Goal: Task Accomplishment & Management: Manage account settings

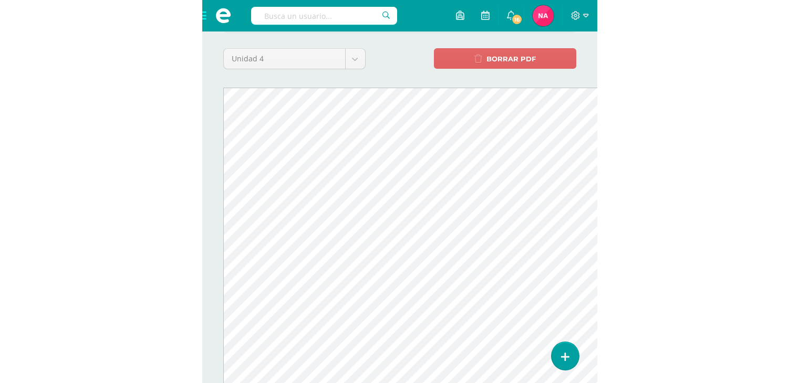
scroll to position [149, 0]
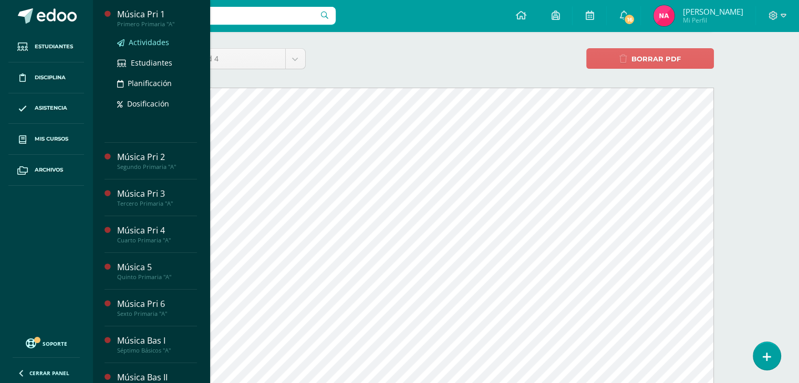
click at [143, 39] on span "Actividades" at bounding box center [149, 42] width 40 height 10
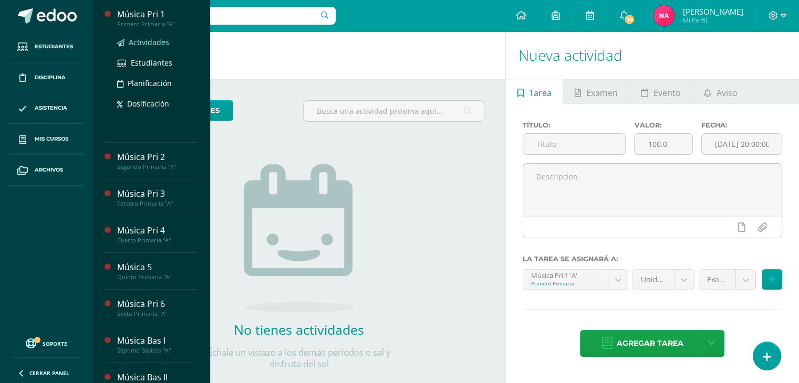
click at [147, 44] on span "Actividades" at bounding box center [149, 42] width 40 height 10
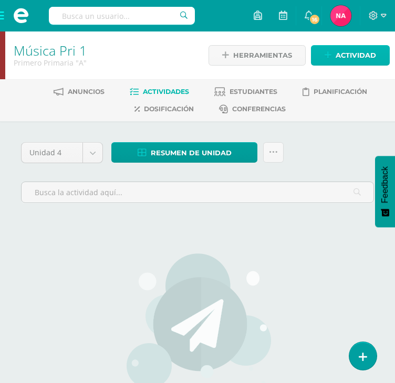
click at [349, 61] on span "Actividad" at bounding box center [356, 55] width 40 height 19
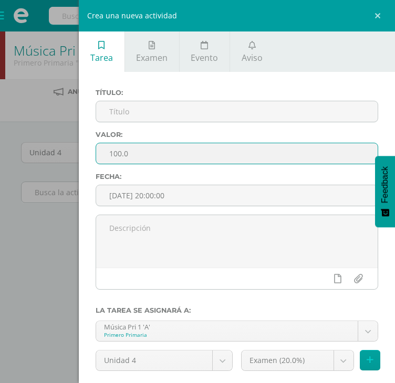
click at [118, 154] on input "100.0" at bounding box center [237, 153] width 282 height 20
click at [122, 151] on input "100.0" at bounding box center [237, 153] width 282 height 20
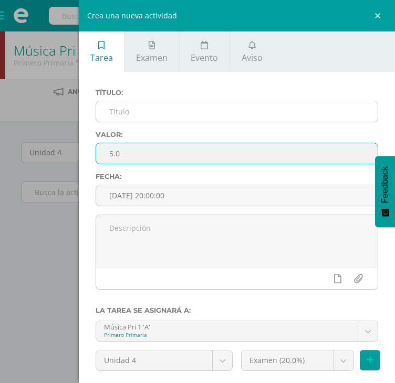
type input "5.0"
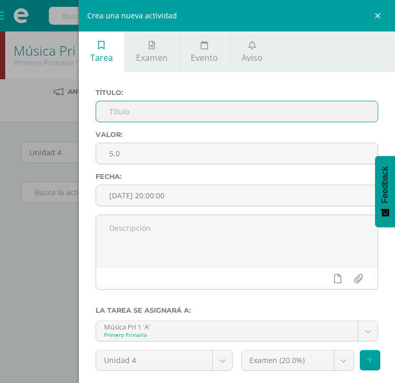
click at [134, 110] on input "text" at bounding box center [237, 111] width 282 height 20
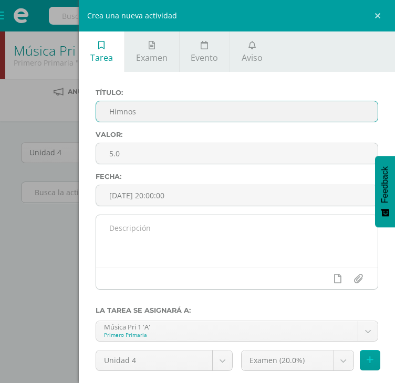
type input "Himnos"
click at [143, 225] on textarea at bounding box center [237, 241] width 282 height 53
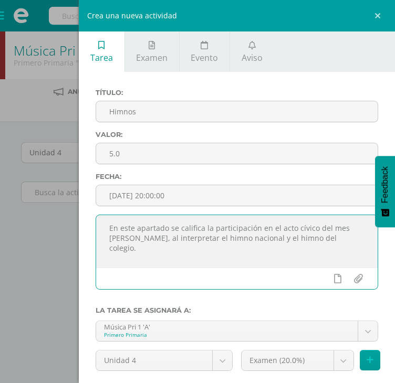
drag, startPoint x: 311, startPoint y: 239, endPoint x: 107, endPoint y: 227, distance: 204.2
click at [107, 227] on textarea "En este apartado se califica la participación en el acto cívico del mes de agos…" at bounding box center [237, 241] width 282 height 53
drag, startPoint x: 334, startPoint y: 242, endPoint x: 103, endPoint y: 224, distance: 231.8
click at [103, 224] on textarea "En este apartado se califica la participación en el acto cívico del mes de agos…" at bounding box center [237, 241] width 282 height 53
paste textarea "“Este apartado evalúa la participación en el acto cívico del mes de agosto medi…"
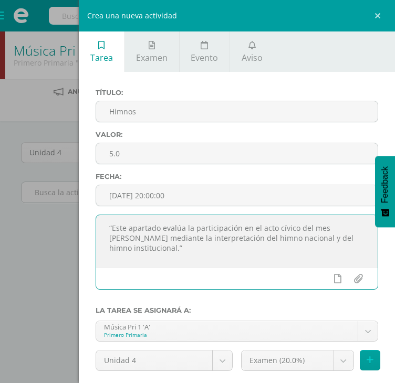
click at [150, 248] on textarea "“Este apartado evalúa la participación en el acto cívico del mes de agosto medi…" at bounding box center [237, 241] width 282 height 53
click at [155, 251] on textarea "“Este apartado evalúa la participación en el acto cívico del mes [PERSON_NAME] …" at bounding box center [237, 241] width 282 height 53
type textarea "“Este apartado evalúa la participación en el acto cívico del mes [PERSON_NAME] …"
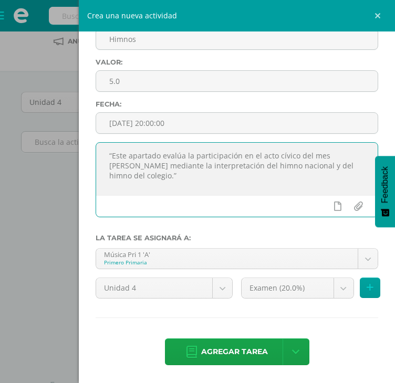
scroll to position [53, 0]
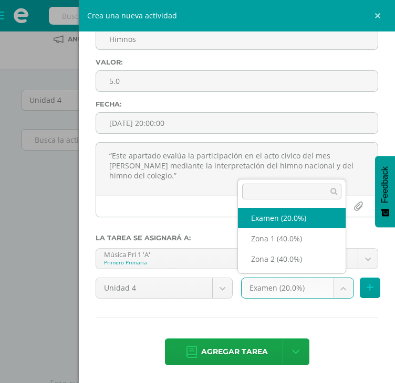
click at [283, 290] on body "Estudiantes Disciplina Asistencia Mis cursos Archivos Soporte Ayuda Reportar un…" at bounding box center [197, 201] width 395 height 508
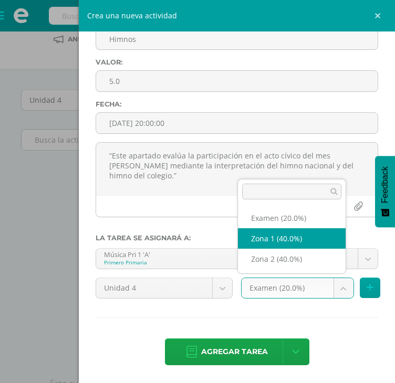
select select "29552"
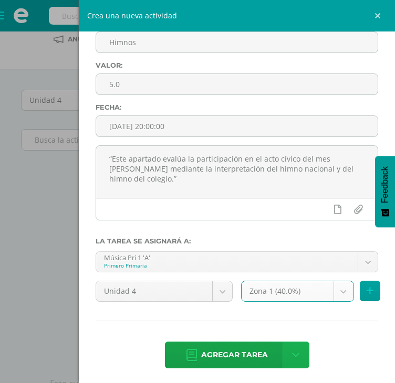
scroll to position [72, 0]
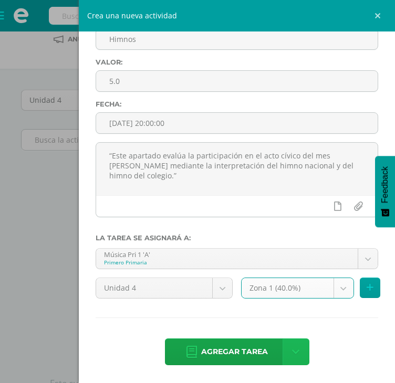
click at [292, 352] on icon at bounding box center [295, 353] width 7 height 12
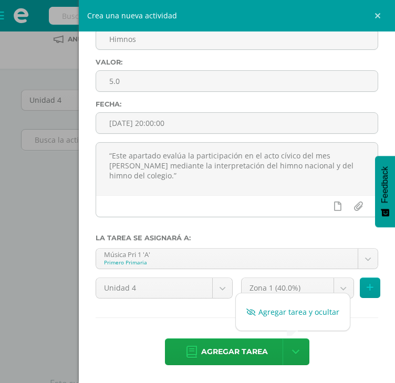
click at [288, 310] on link "Agregar tarea y ocultar" at bounding box center [293, 312] width 114 height 16
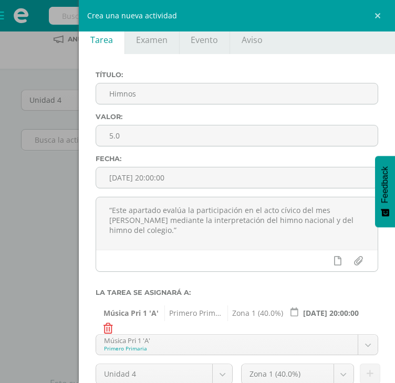
scroll to position [78, 0]
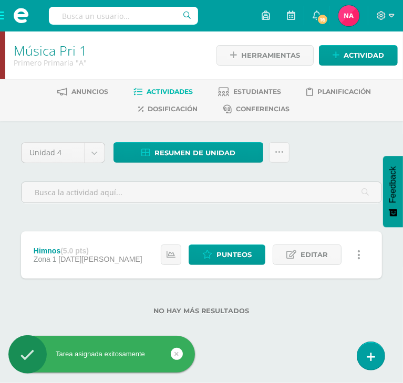
click at [361, 261] on link at bounding box center [359, 255] width 20 height 20
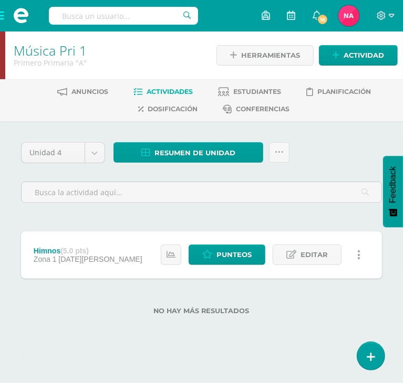
click at [215, 329] on div "Unidad 4 Unidad 1 Unidad 2 Unidad 3 Unidad 4 Resumen de unidad Descargar como H…" at bounding box center [201, 234] width 403 height 227
click at [345, 64] on span "Actividad" at bounding box center [363, 55] width 40 height 19
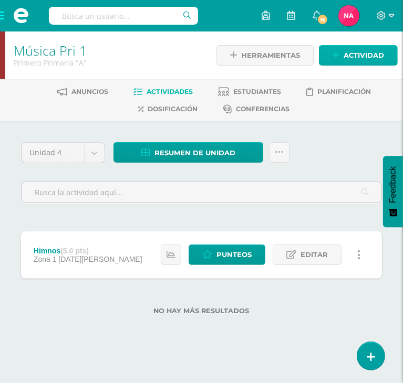
click at [345, 64] on div "Crea una nueva actividad Tarea Examen Evento Aviso Título: Valor: 100.0 Fecha: …" at bounding box center [201, 191] width 403 height 383
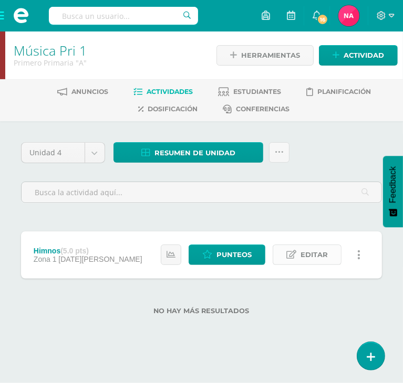
click at [303, 255] on span "Editar" at bounding box center [313, 254] width 27 height 19
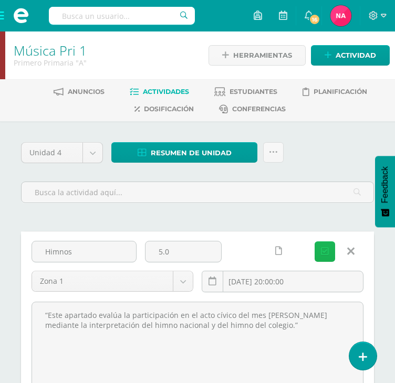
click at [324, 251] on icon "submit" at bounding box center [325, 251] width 8 height 9
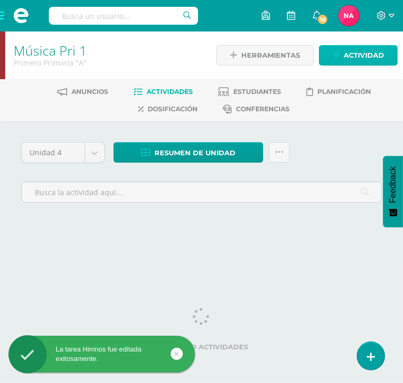
click at [346, 50] on span "Actividad" at bounding box center [363, 55] width 40 height 19
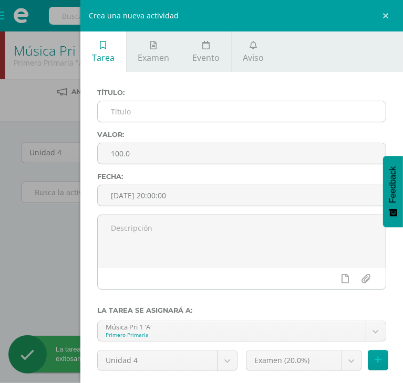
click at [159, 109] on input "text" at bounding box center [242, 111] width 288 height 20
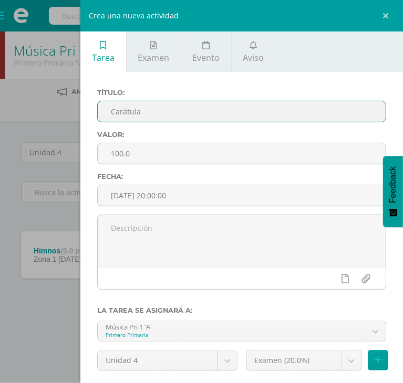
type input "Carátula"
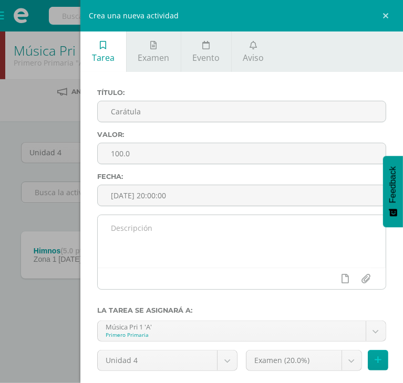
click at [176, 228] on textarea at bounding box center [242, 241] width 288 height 53
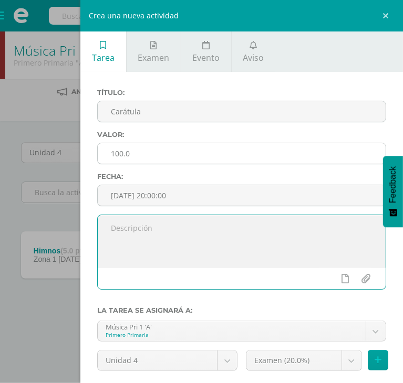
click at [122, 152] on input "100.0" at bounding box center [242, 153] width 288 height 20
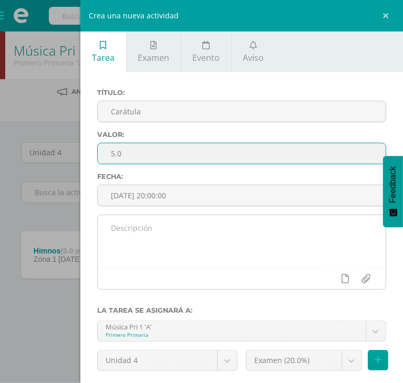
type input "5.0"
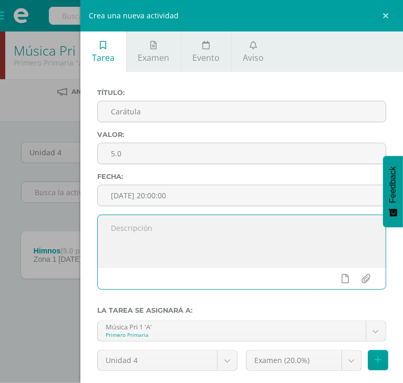
click at [138, 257] on textarea at bounding box center [242, 241] width 288 height 53
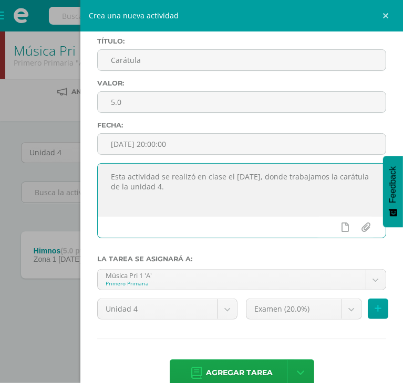
scroll to position [64, 0]
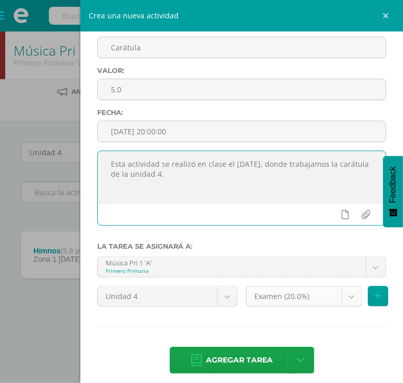
type textarea "Esta actividad se realizó en clase el 31 de julio, donde trabajamos la carátula…"
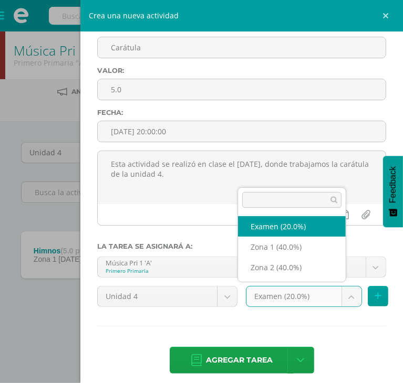
click at [307, 297] on body "La tarea Himnos fue editada exitosamente. Estudiantes Disciplina Asistencia Mis…" at bounding box center [201, 174] width 403 height 349
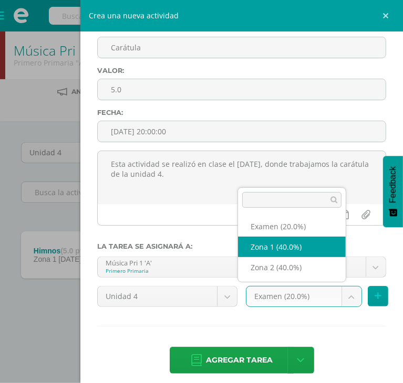
select select "29552"
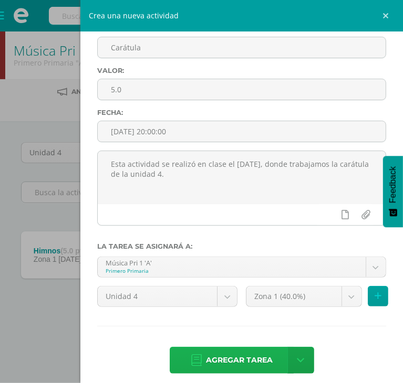
click at [239, 362] on span "Agregar tarea" at bounding box center [239, 361] width 67 height 26
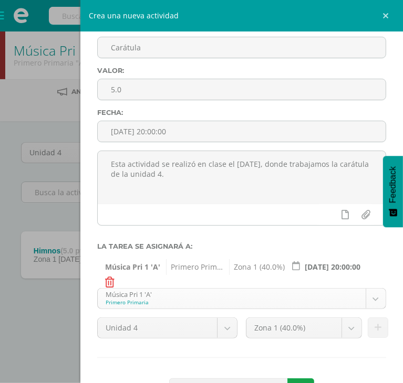
scroll to position [104, 0]
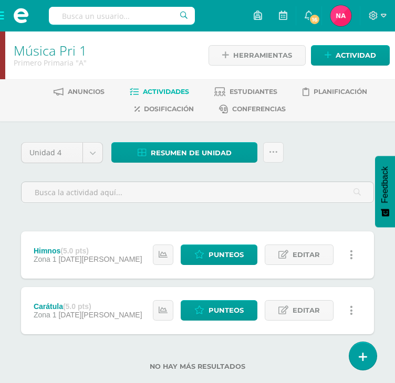
scroll to position [21, 0]
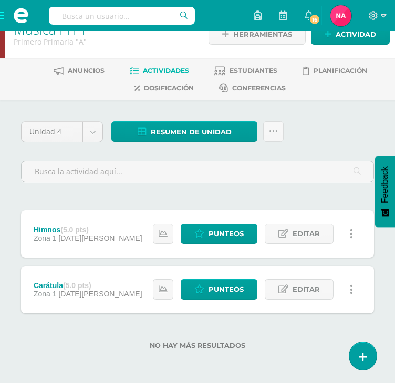
click at [352, 288] on link at bounding box center [351, 289] width 20 height 20
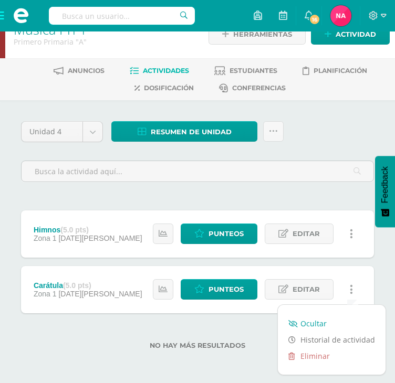
click at [314, 321] on link "Ocultar" at bounding box center [332, 324] width 108 height 16
click at [295, 325] on icon at bounding box center [292, 323] width 9 height 7
click at [308, 322] on link "Ocultar" at bounding box center [332, 324] width 108 height 16
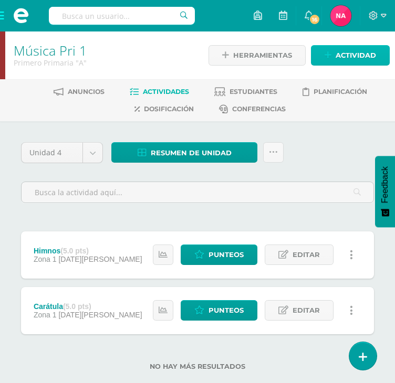
click at [346, 50] on span "Actividad" at bounding box center [356, 55] width 40 height 19
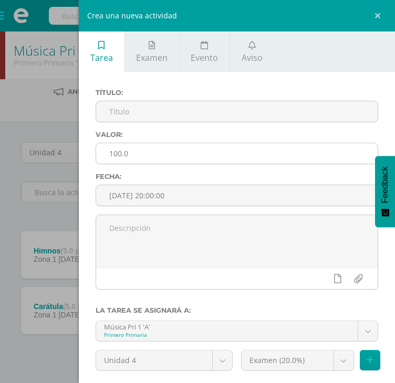
click at [118, 150] on input "100.0" at bounding box center [237, 153] width 282 height 20
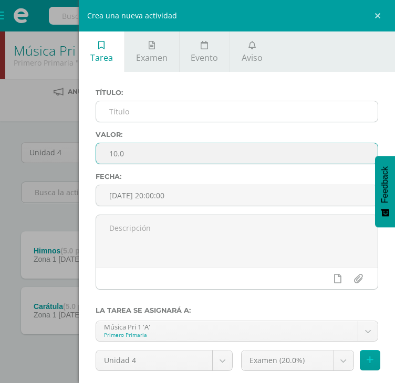
type input "10.0"
click at [129, 110] on input "text" at bounding box center [237, 111] width 282 height 20
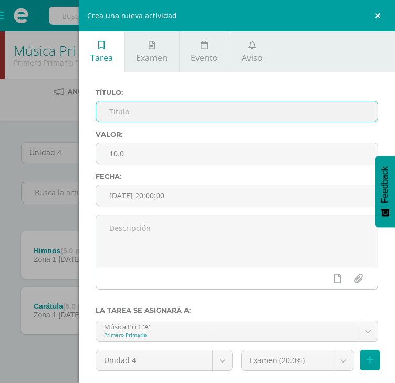
click at [382, 19] on link at bounding box center [379, 16] width 32 height 32
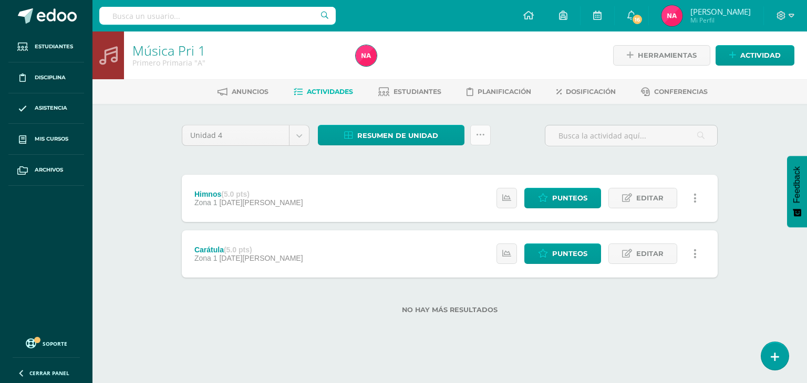
click at [485, 136] on link at bounding box center [480, 135] width 20 height 20
drag, startPoint x: 328, startPoint y: 160, endPoint x: 543, endPoint y: 136, distance: 216.2
click at [543, 136] on div at bounding box center [630, 140] width 181 height 30
click at [674, 54] on span "Herramientas" at bounding box center [667, 55] width 59 height 19
click at [483, 139] on icon at bounding box center [480, 135] width 9 height 9
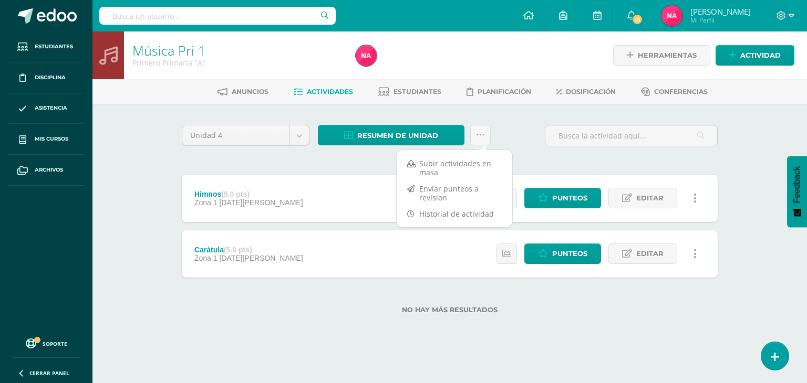
click at [515, 150] on div "Unidad 4 Unidad 1 Unidad 2 Unidad 3 Unidad 4 Resumen de unidad Descargar como H…" at bounding box center [450, 140] width 544 height 30
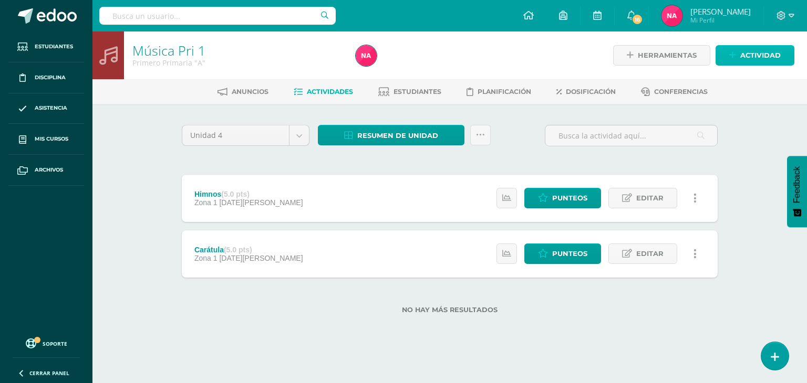
click at [751, 56] on span "Actividad" at bounding box center [760, 55] width 40 height 19
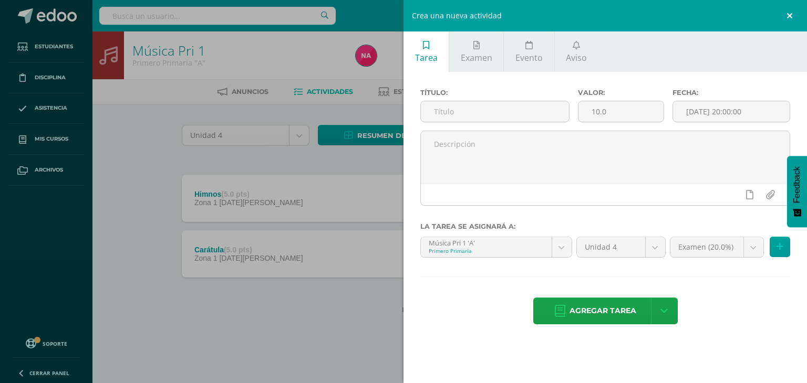
click at [792, 22] on link at bounding box center [791, 16] width 32 height 32
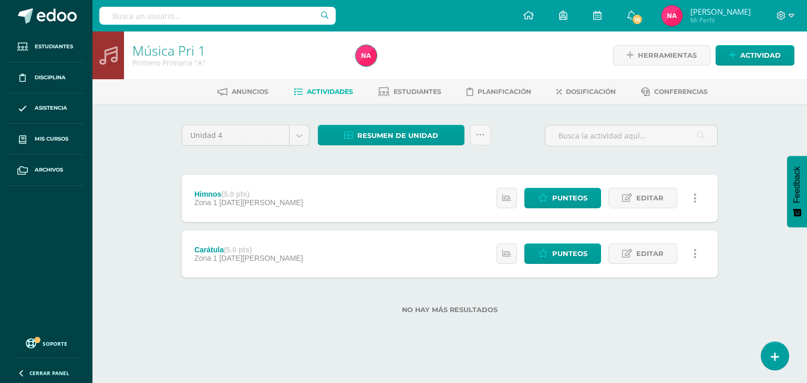
click at [696, 255] on link at bounding box center [694, 254] width 20 height 20
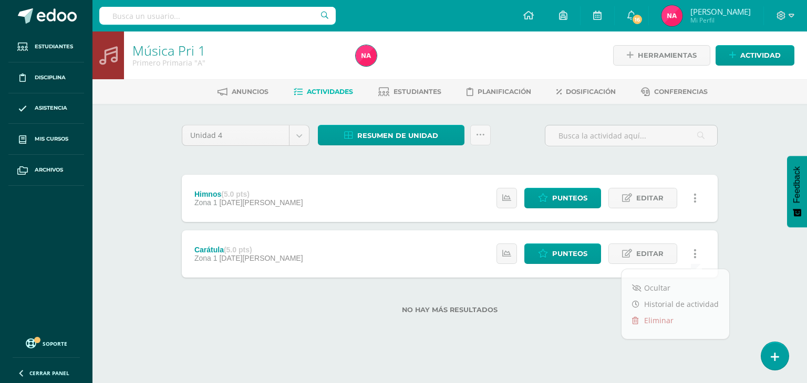
click at [528, 324] on div "No hay más resultados" at bounding box center [450, 302] width 536 height 49
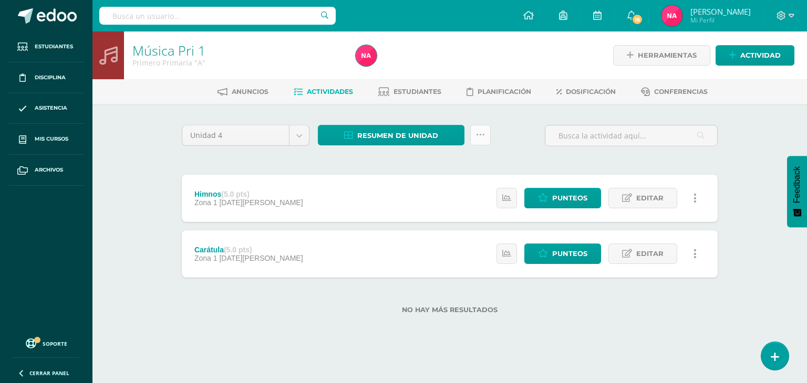
click at [477, 135] on icon at bounding box center [480, 135] width 9 height 9
click at [396, 131] on span "Resumen de unidad" at bounding box center [397, 135] width 81 height 19
click at [527, 139] on div "Unidad 4 Unidad 1 Unidad 2 Unidad 3 Unidad 4 Resumen de unidad ¿Estás seguro qu…" at bounding box center [450, 140] width 544 height 30
click at [686, 52] on span "Herramientas" at bounding box center [667, 55] width 59 height 19
click at [771, 357] on icon at bounding box center [774, 357] width 9 height 12
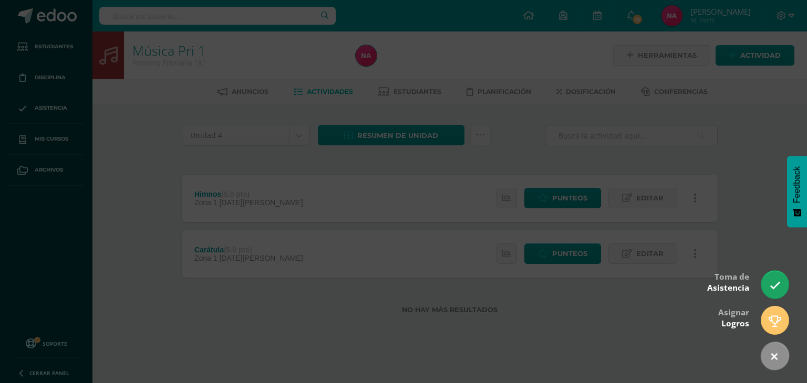
click at [639, 339] on div at bounding box center [403, 191] width 807 height 383
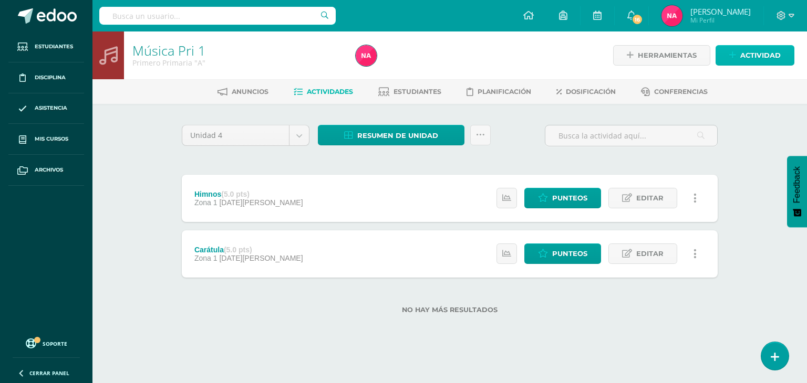
click at [759, 50] on span "Actividad" at bounding box center [760, 55] width 40 height 19
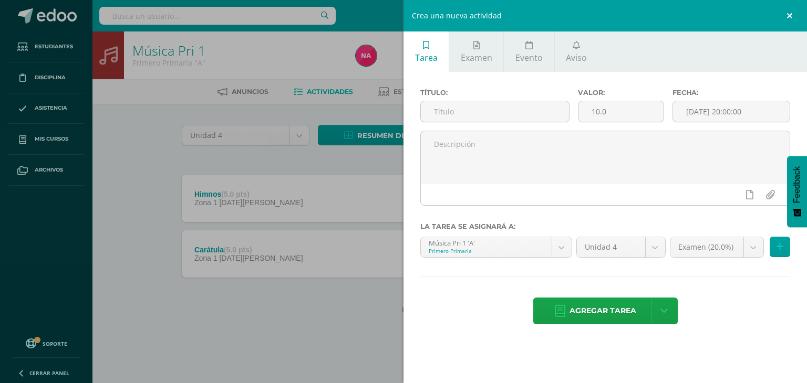
click at [792, 10] on link at bounding box center [791, 16] width 32 height 32
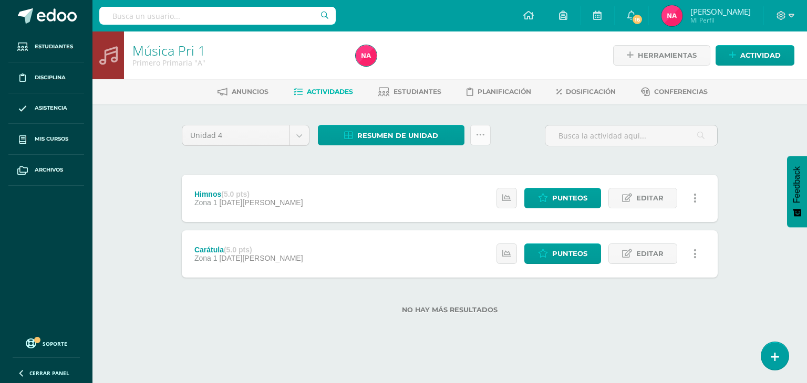
click at [475, 135] on link at bounding box center [480, 135] width 20 height 20
click at [351, 166] on div "Unidad 4 Unidad 1 Unidad 2 Unidad 3 Unidad 4 Resumen de unidad ¿Estás seguro qu…" at bounding box center [450, 226] width 544 height 202
click at [454, 317] on div "No hay más resultados" at bounding box center [450, 302] width 536 height 49
click at [680, 143] on input "text" at bounding box center [631, 136] width 172 height 20
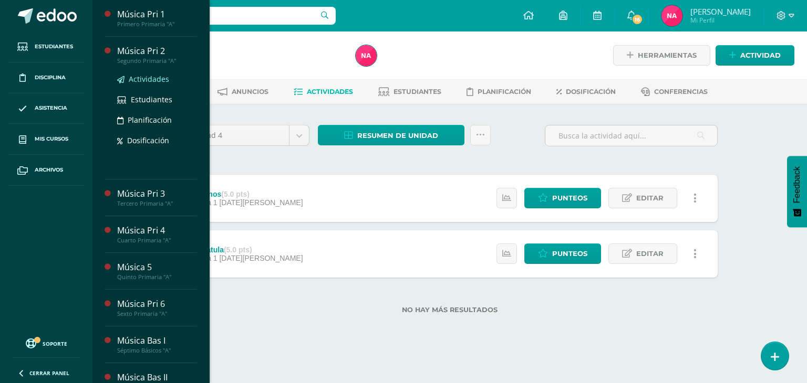
click at [151, 74] on span "Actividades" at bounding box center [149, 79] width 40 height 10
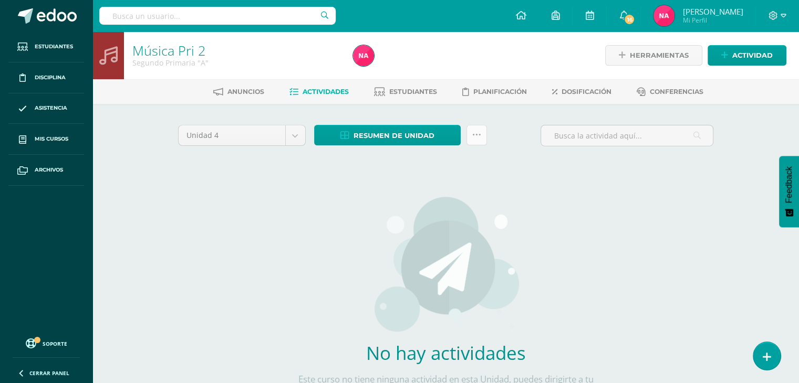
click at [477, 136] on icon at bounding box center [476, 135] width 9 height 9
click at [269, 236] on div "Unidad 4 Unidad 1 Unidad 2 Unidad 3 Unidad 4 Resumen de unidad Descargar como H…" at bounding box center [446, 278] width 544 height 306
click at [756, 47] on span "Actividad" at bounding box center [752, 55] width 40 height 19
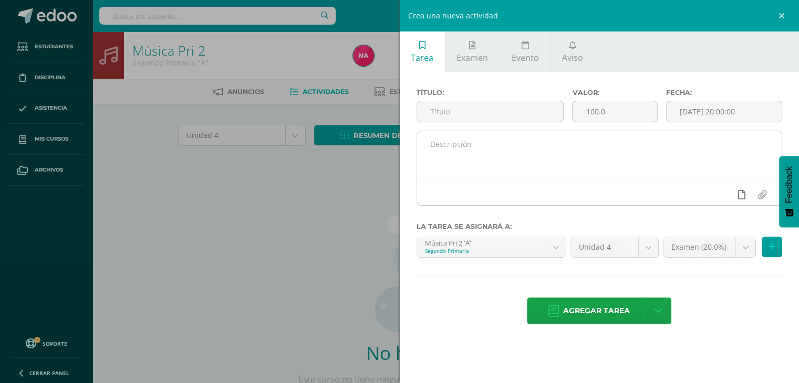
click at [734, 192] on link at bounding box center [741, 195] width 20 height 20
click at [736, 192] on link at bounding box center [741, 195] width 20 height 20
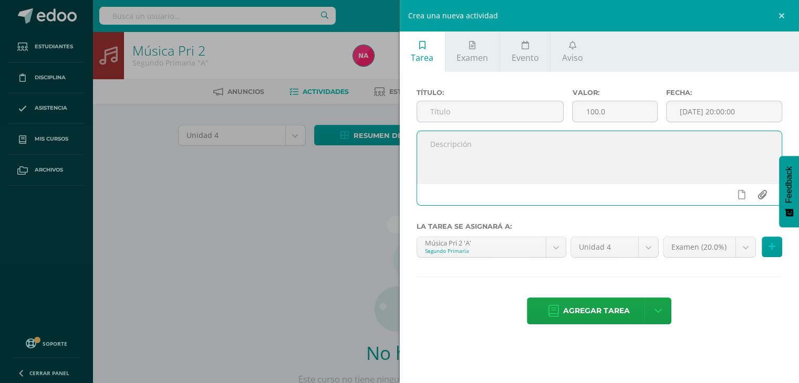
click at [759, 194] on input "file" at bounding box center [762, 195] width 20 height 20
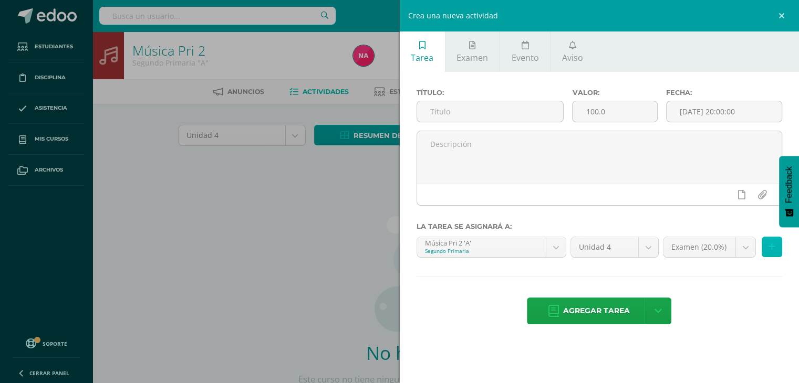
click at [763, 252] on button at bounding box center [772, 247] width 20 height 20
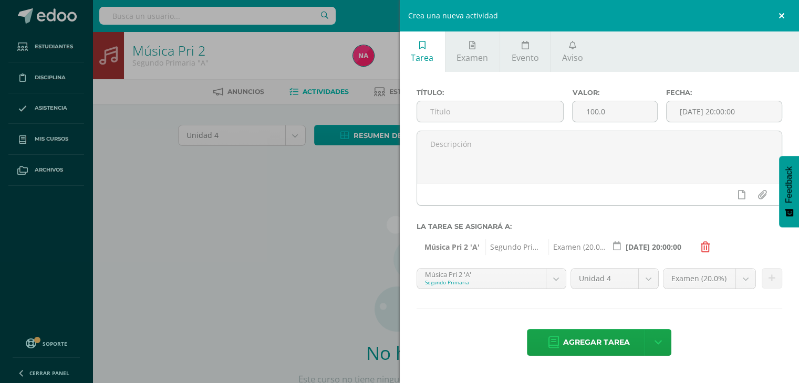
click at [783, 13] on link at bounding box center [783, 16] width 32 height 32
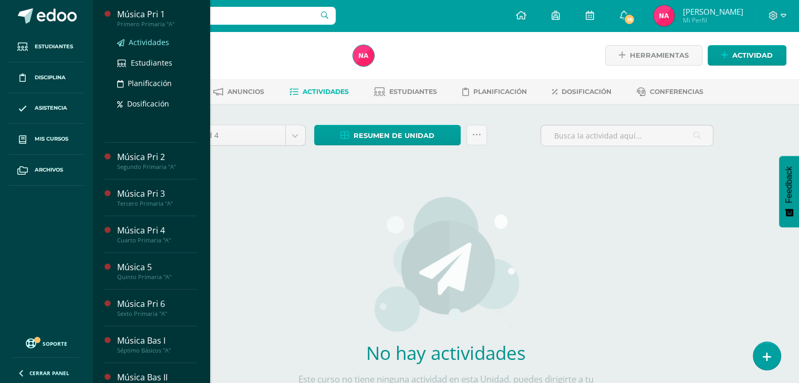
click at [148, 46] on span "Actividades" at bounding box center [149, 42] width 40 height 10
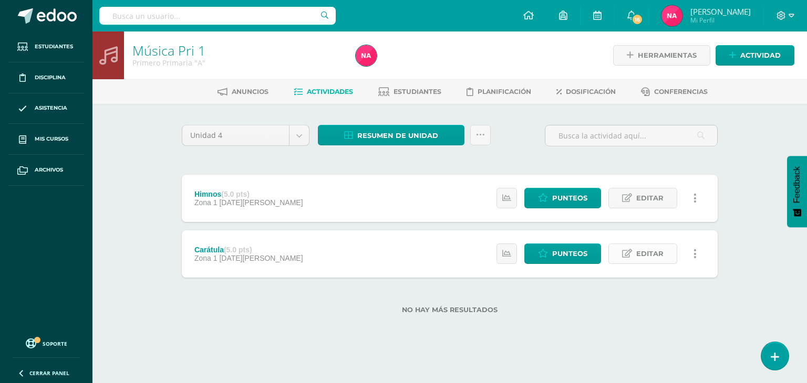
click at [649, 253] on span "Editar" at bounding box center [649, 253] width 27 height 19
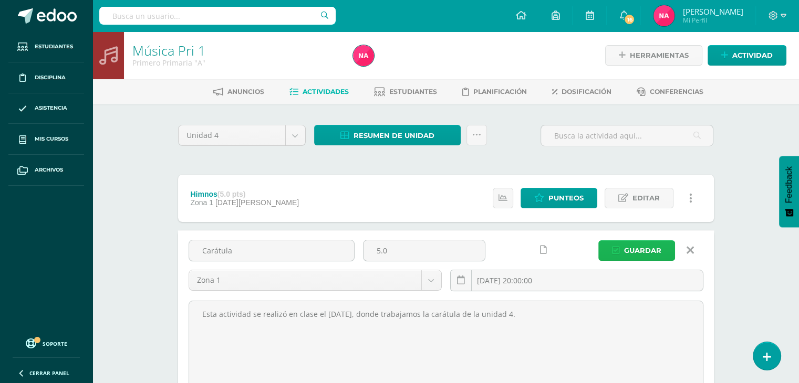
click at [644, 253] on span "Guardar" at bounding box center [642, 250] width 37 height 19
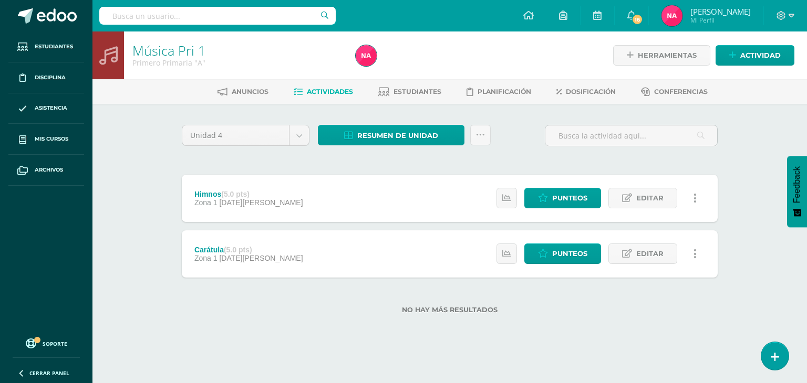
click at [694, 252] on icon at bounding box center [694, 254] width 3 height 12
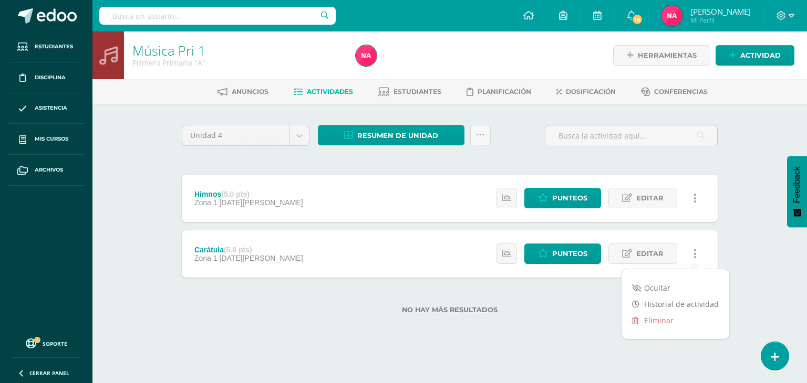
click at [582, 313] on label "No hay más resultados" at bounding box center [450, 310] width 536 height 8
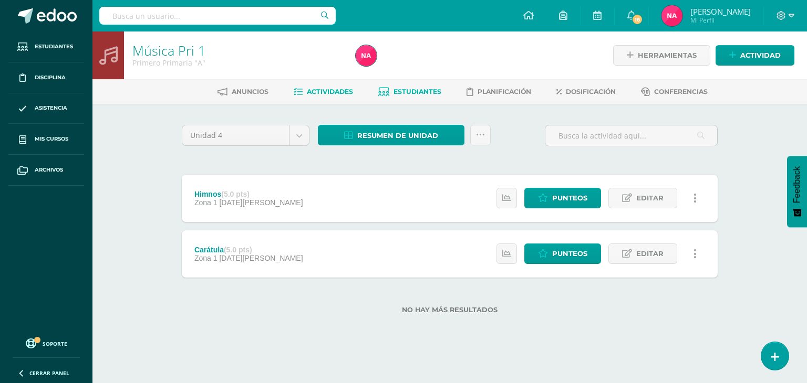
click at [405, 92] on span "Estudiantes" at bounding box center [417, 92] width 48 height 8
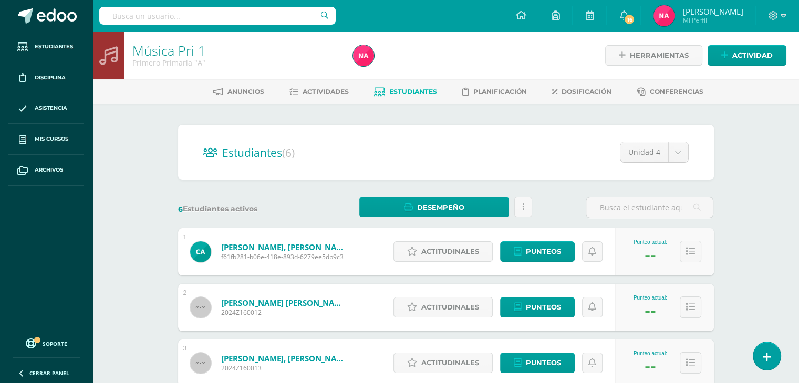
scroll to position [39, 0]
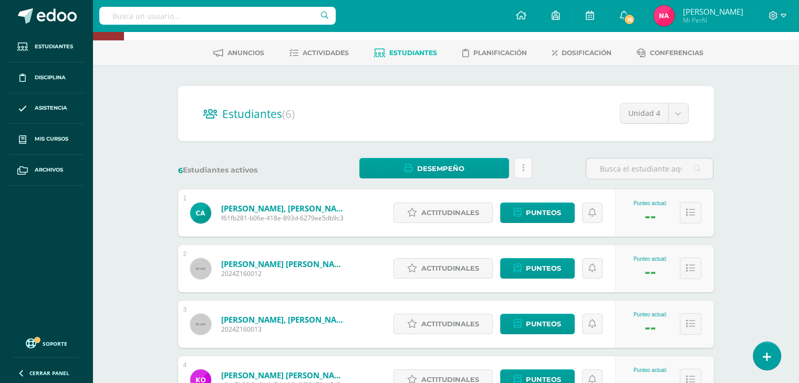
click at [518, 176] on link at bounding box center [523, 168] width 18 height 20
click at [538, 169] on div "6 Estudiantes activos Desempeño Descargar como HTML Descargar como PDF Estás po…" at bounding box center [446, 169] width 544 height 22
click at [309, 51] on span "Actividades" at bounding box center [326, 53] width 46 height 8
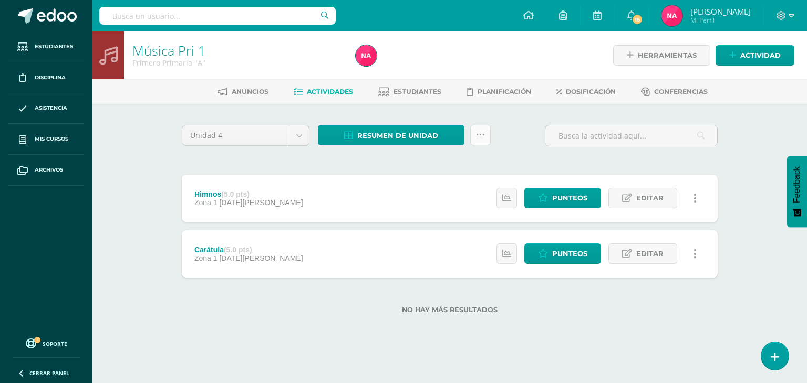
click at [474, 141] on link at bounding box center [480, 135] width 20 height 20
click at [304, 162] on div "Unidad 4 Unidad 1 Unidad 2 Unidad 3 Unidad 4 Resumen de unidad Descargar como H…" at bounding box center [450, 226] width 544 height 202
click at [307, 161] on div "Unidad 4 Unidad 1 Unidad 2 Unidad 3 Unidad 4 Resumen de unidad Descargar como H…" at bounding box center [450, 226] width 544 height 202
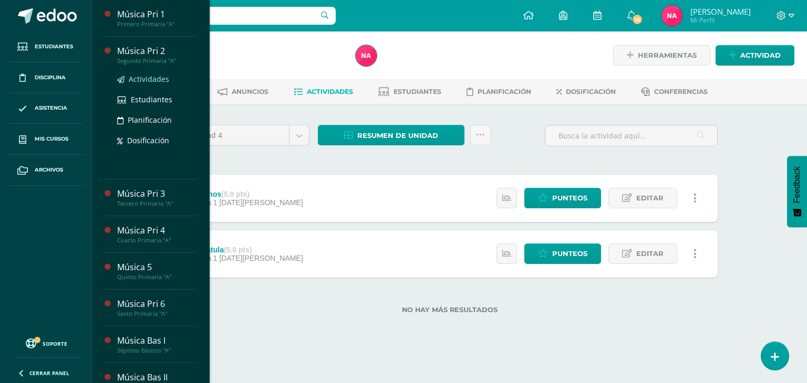
click at [145, 80] on span "Actividades" at bounding box center [149, 79] width 40 height 10
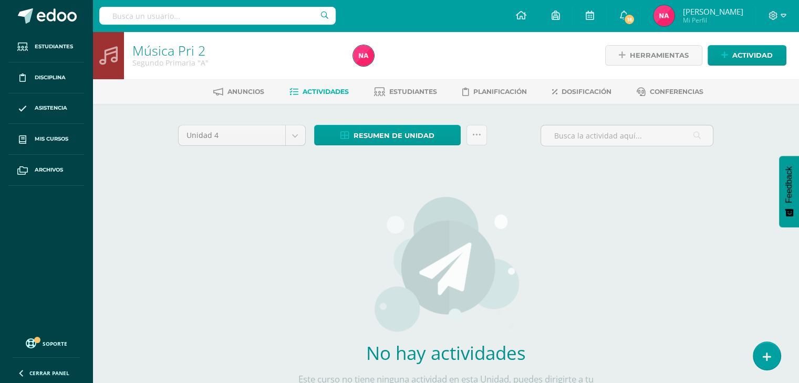
click at [264, 178] on div "Unidad 4 Unidad 1 Unidad 2 Unidad 3 Unidad 4 Resumen de unidad Descargar como H…" at bounding box center [446, 278] width 544 height 306
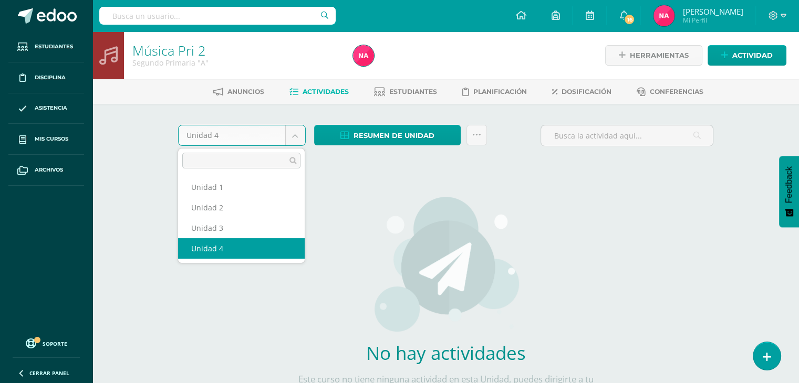
click at [294, 136] on body "Estudiantes Disciplina Asistencia Mis cursos Archivos Soporte Ayuda Reportar un…" at bounding box center [399, 225] width 799 height 451
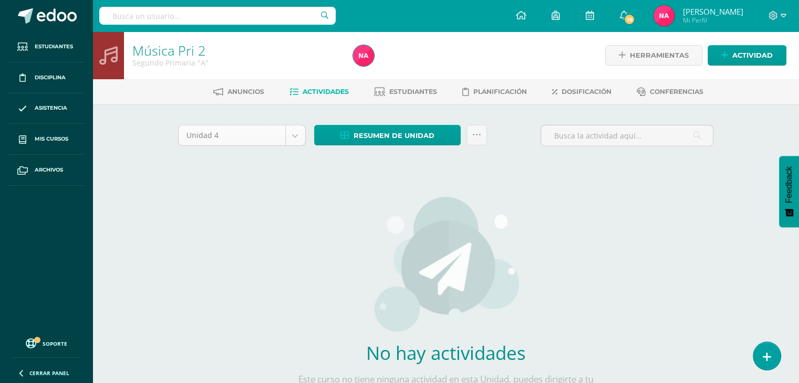
click at [294, 136] on body "Estudiantes Disciplina Asistencia Mis cursos Archivos Soporte Ayuda Reportar un…" at bounding box center [399, 225] width 799 height 451
click at [750, 51] on span "Actividad" at bounding box center [752, 55] width 40 height 19
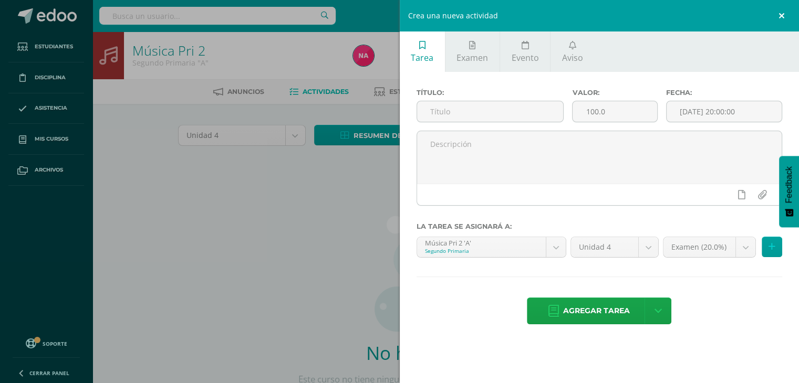
click at [779, 12] on link at bounding box center [783, 16] width 32 height 32
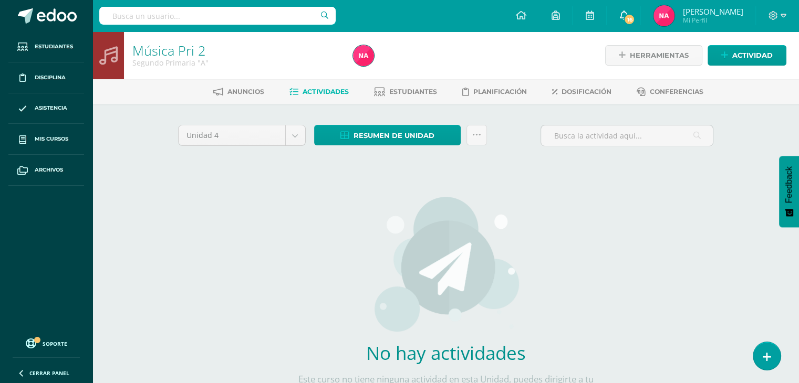
click at [640, 22] on link "16" at bounding box center [624, 16] width 34 height 32
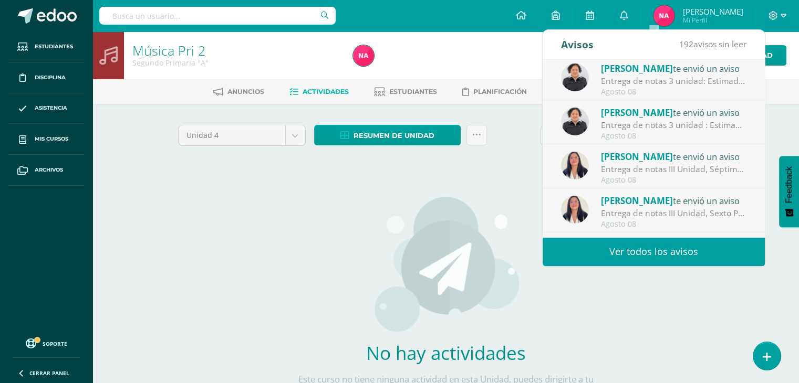
scroll to position [4, 0]
click at [646, 84] on div "Entrega de notas 3 unidad: Estimados padres de familia, adjuntamos circular inf…" at bounding box center [674, 80] width 146 height 12
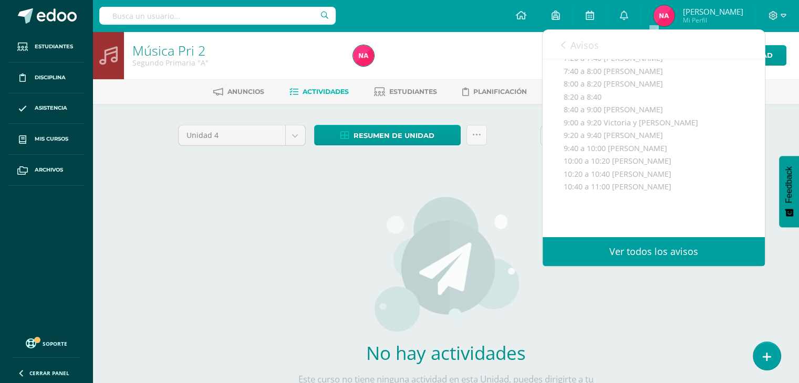
scroll to position [155, 0]
click at [679, 256] on link "Ver todos los avisos" at bounding box center [654, 251] width 222 height 29
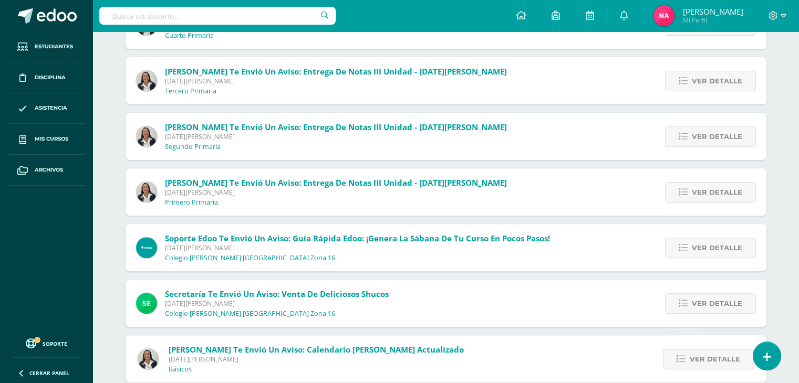
scroll to position [418, 0]
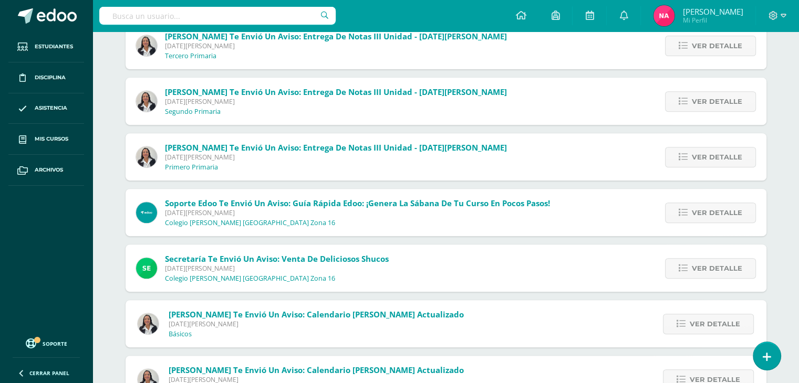
click at [338, 225] on span "Soporte Edoo te envió un aviso: Guía Rápida Edoo: ¡Genera la Sábana de tu Curso…" at bounding box center [357, 212] width 385 height 29
click at [550, 206] on div "Soporte Edoo te envió un aviso: Guía Rápida Edoo: ¡Genera la Sábana de tu Curso…" at bounding box center [343, 212] width 435 height 47
click at [240, 211] on span "[DATE][PERSON_NAME]" at bounding box center [357, 213] width 385 height 9
click at [715, 214] on span "Ver detalle" at bounding box center [717, 212] width 50 height 19
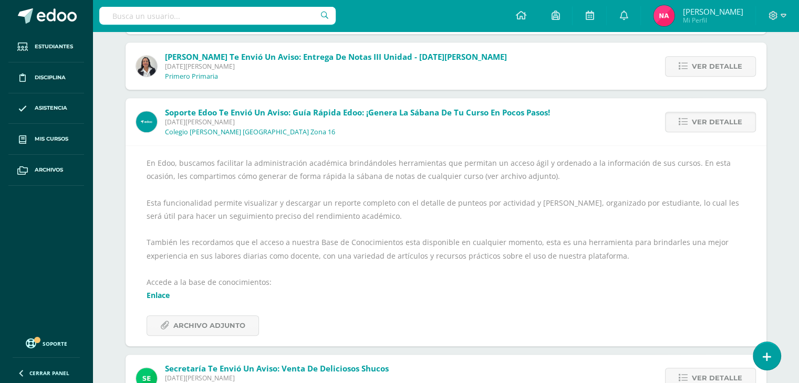
scroll to position [509, 0]
click at [217, 334] on span "Archivo Adjunto" at bounding box center [209, 325] width 72 height 19
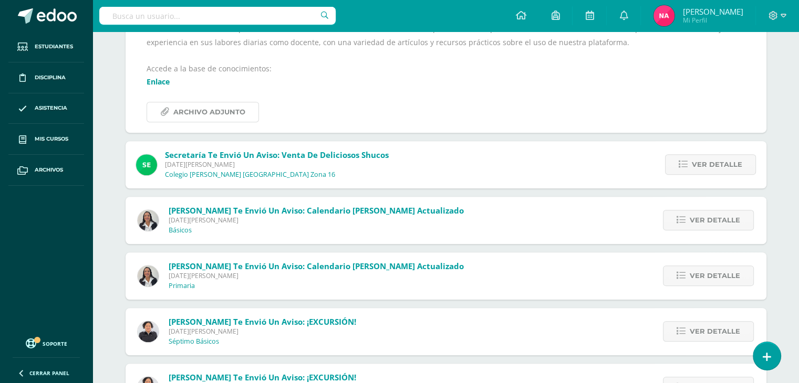
scroll to position [722, 0]
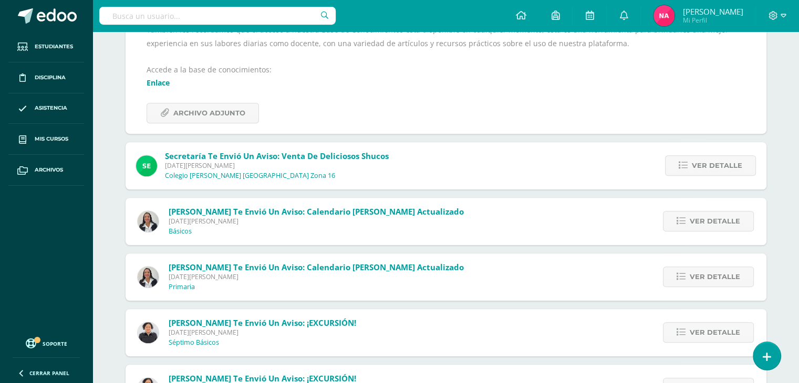
click at [305, 170] on span "Secretaría te envió un aviso: Venta de deliciosos shucos [DATE][PERSON_NAME] [G…" at bounding box center [277, 165] width 224 height 29
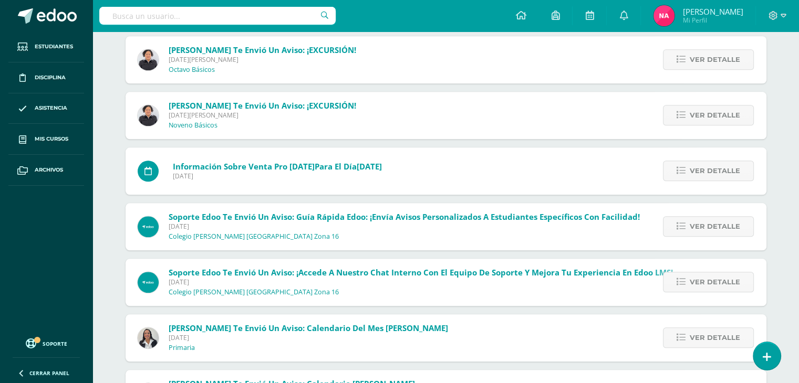
scroll to position [1060, 0]
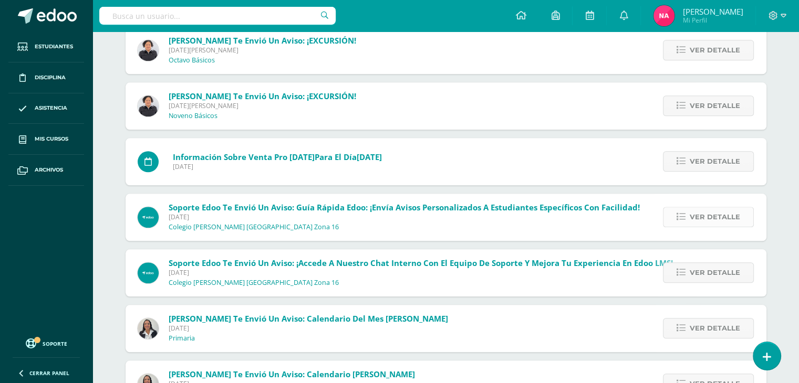
click at [702, 219] on span "Ver detalle" at bounding box center [715, 216] width 50 height 19
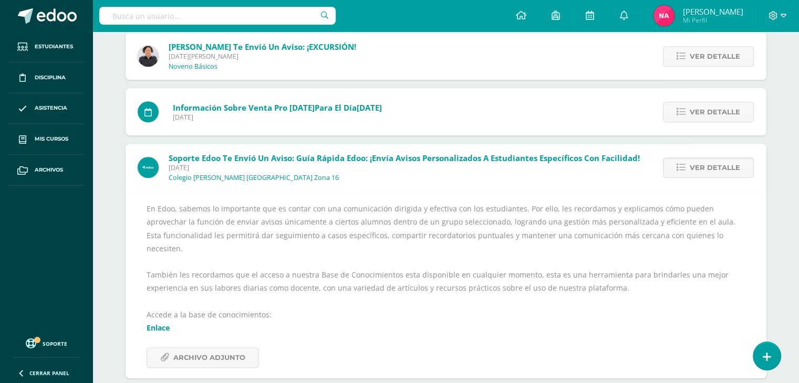
scroll to position [853, 0]
click at [228, 348] on span "Archivo Adjunto" at bounding box center [209, 357] width 72 height 19
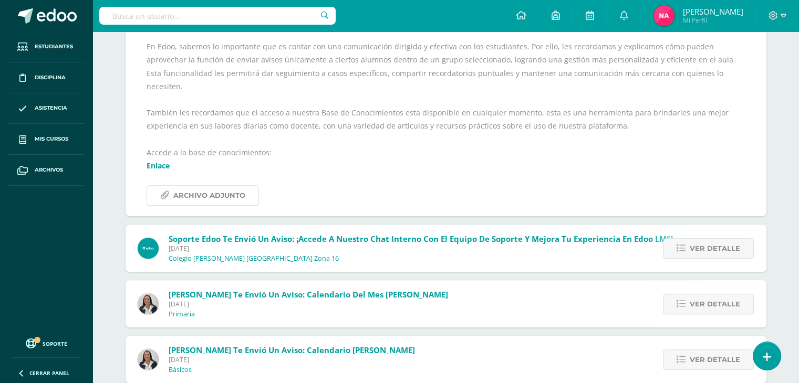
scroll to position [1017, 0]
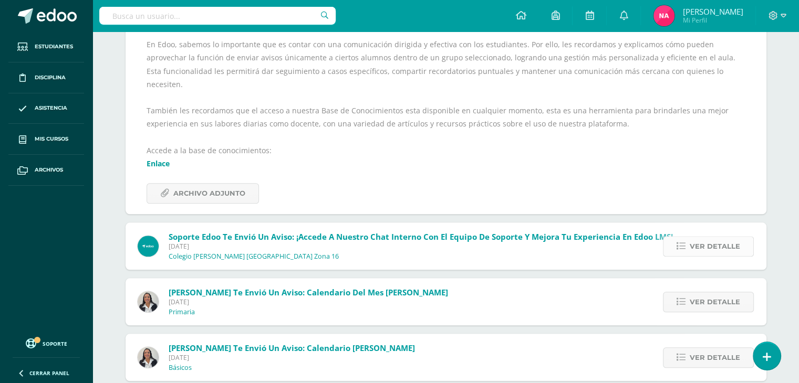
click at [678, 236] on link "Ver detalle" at bounding box center [708, 246] width 91 height 20
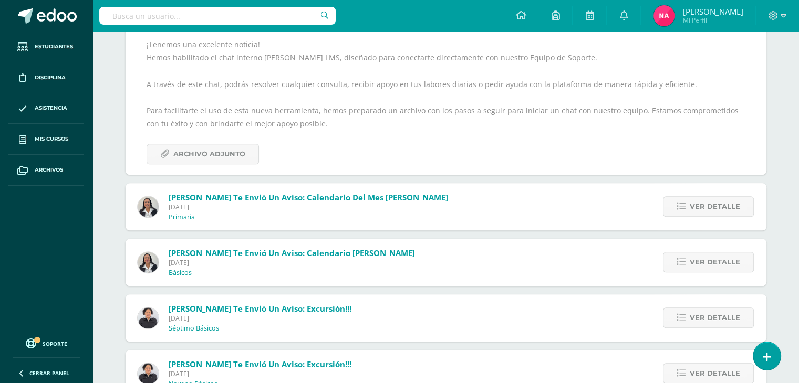
scroll to position [970, 0]
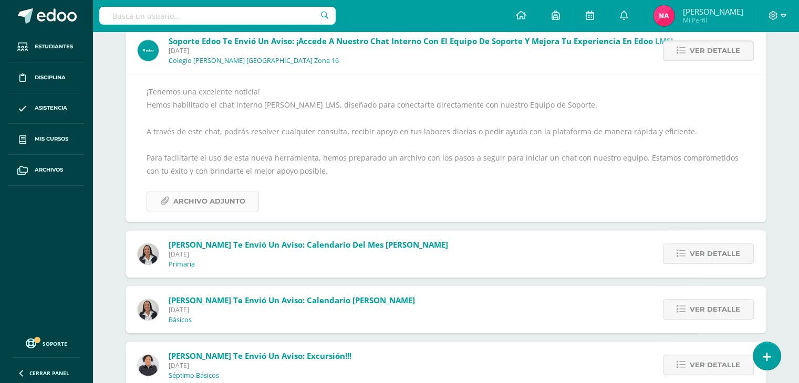
click at [233, 200] on span "Archivo Adjunto" at bounding box center [209, 201] width 72 height 19
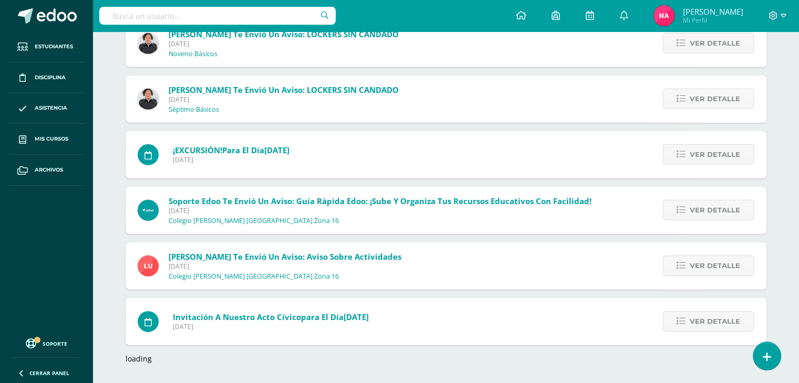
scroll to position [3186, 0]
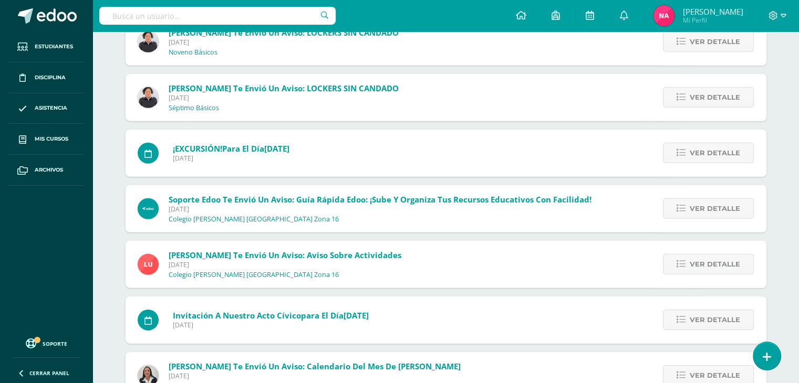
click at [311, 204] on span "Soporte Edoo te envió un aviso: Guía Rápida Edoo: ¡Sube y Organiza tus Recursos…" at bounding box center [380, 199] width 423 height 11
click at [666, 212] on link "Ver detalle" at bounding box center [708, 209] width 91 height 20
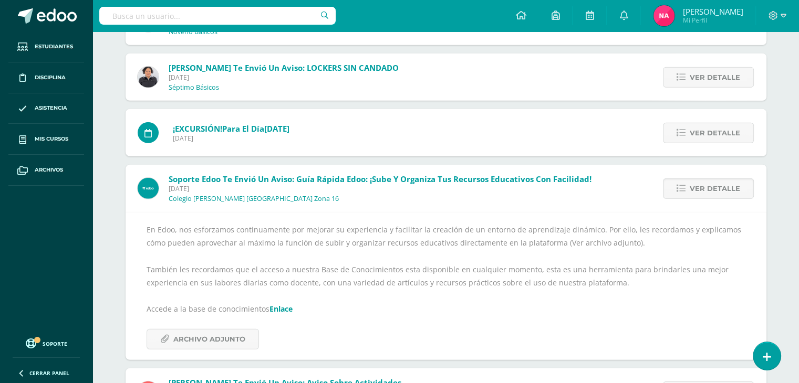
scroll to position [3004, 0]
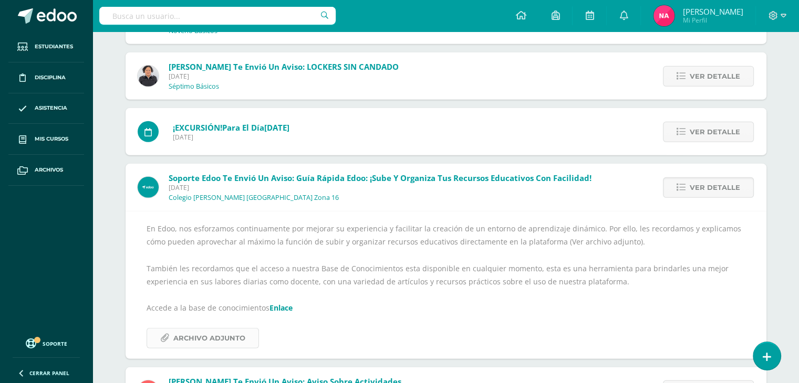
click at [234, 334] on span "Archivo Adjunto" at bounding box center [209, 338] width 72 height 19
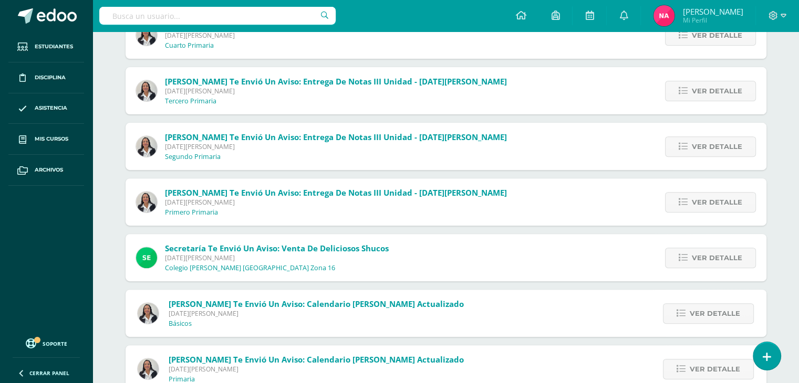
scroll to position [0, 0]
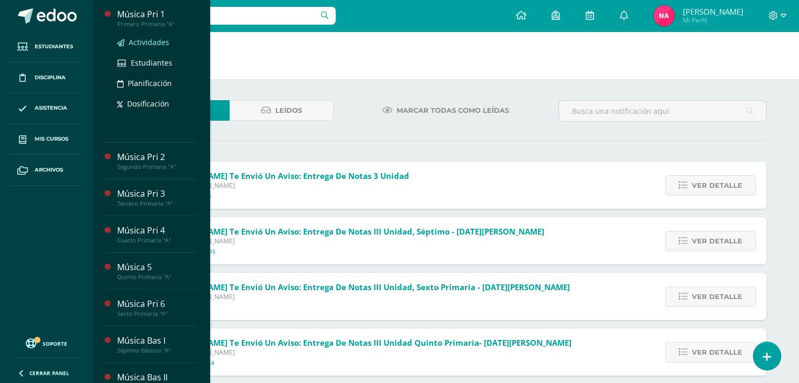
click at [149, 38] on span "Actividades" at bounding box center [149, 42] width 40 height 10
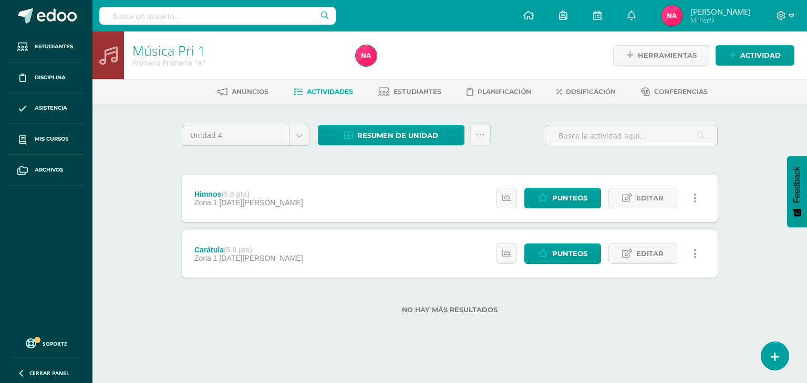
click at [246, 154] on div "Unidad 4 Unidad 1 Unidad 2 Unidad 3 Unidad 4" at bounding box center [246, 140] width 136 height 30
click at [765, 51] on span "Actividad" at bounding box center [760, 55] width 40 height 19
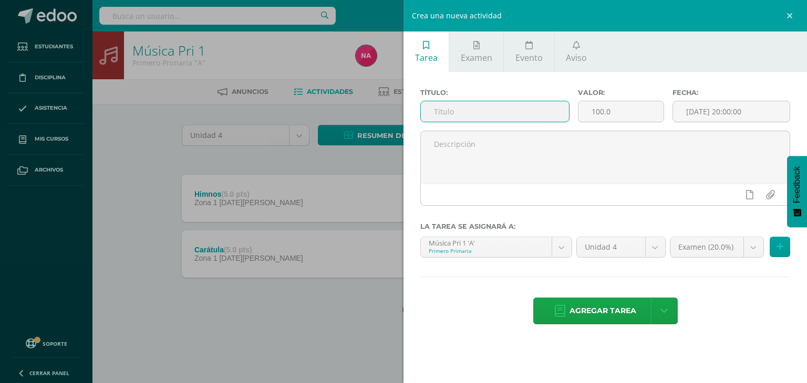
click at [481, 109] on input "text" at bounding box center [495, 111] width 148 height 20
click at [601, 111] on input "100.0" at bounding box center [620, 111] width 85 height 20
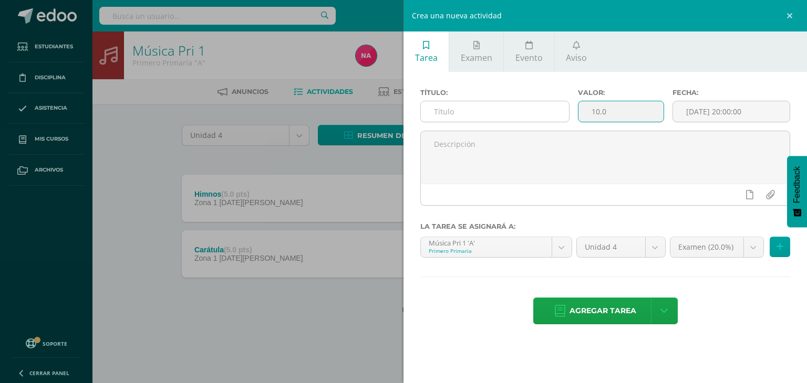
type input "10.0"
click at [486, 114] on input "text" at bounding box center [495, 111] width 148 height 20
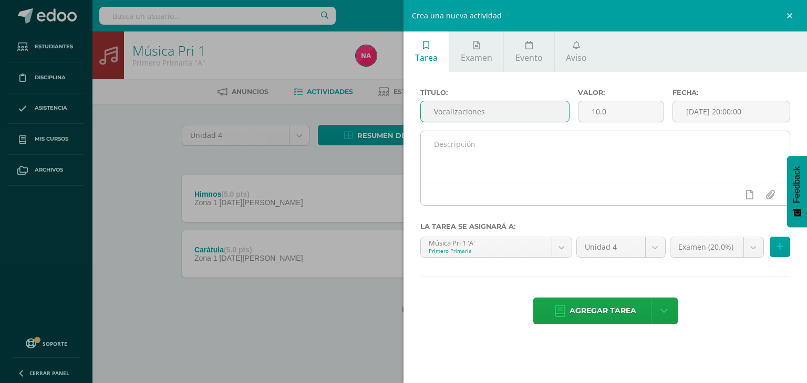
type input "Vocalizaciones"
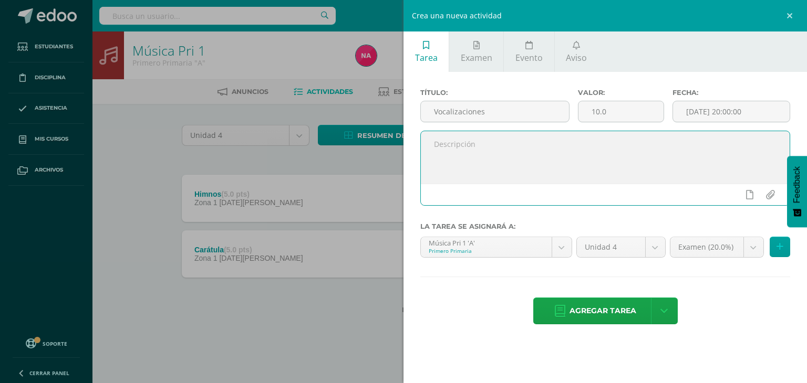
click at [494, 137] on textarea at bounding box center [605, 157] width 369 height 53
click at [524, 142] on textarea "Las vocalizaciones se estaran trabajando" at bounding box center [605, 157] width 369 height 53
click at [600, 141] on textarea "Las vocalizaciones se estarán trabajando" at bounding box center [605, 157] width 369 height 53
type textarea "Las vocalizaciones se estarán trabajando a lo largo de las la clases como parte…"
